Goal: Task Accomplishment & Management: Complete application form

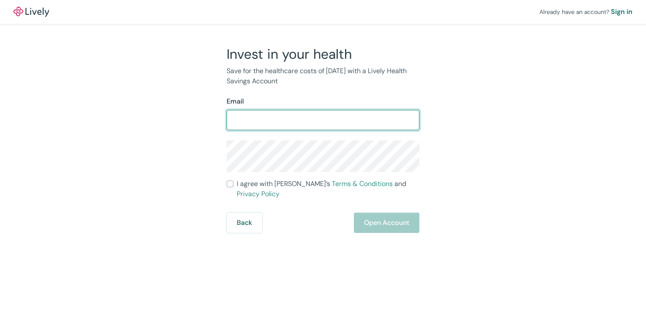
type input "b"
type input "[EMAIL_ADDRESS][DOMAIN_NAME]"
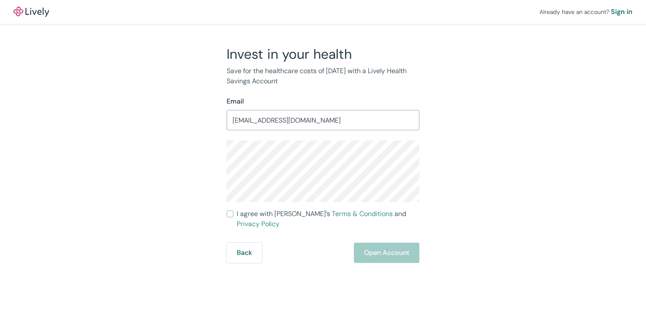
click at [387, 243] on div "Back Open Account" at bounding box center [323, 253] width 193 height 20
click at [387, 244] on div "Back Open Account" at bounding box center [323, 253] width 193 height 20
click at [389, 246] on div "Back Open Account" at bounding box center [323, 253] width 193 height 20
click at [232, 212] on input "I agree with Lively’s Terms & Conditions and Privacy Policy" at bounding box center [230, 214] width 7 height 7
checkbox input "true"
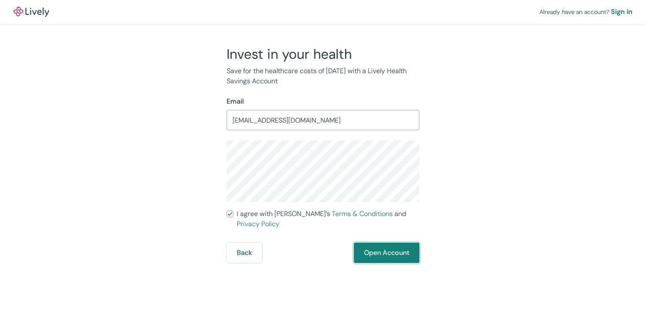
click at [386, 243] on button "Open Account" at bounding box center [387, 253] width 66 height 20
